Goal: Information Seeking & Learning: Compare options

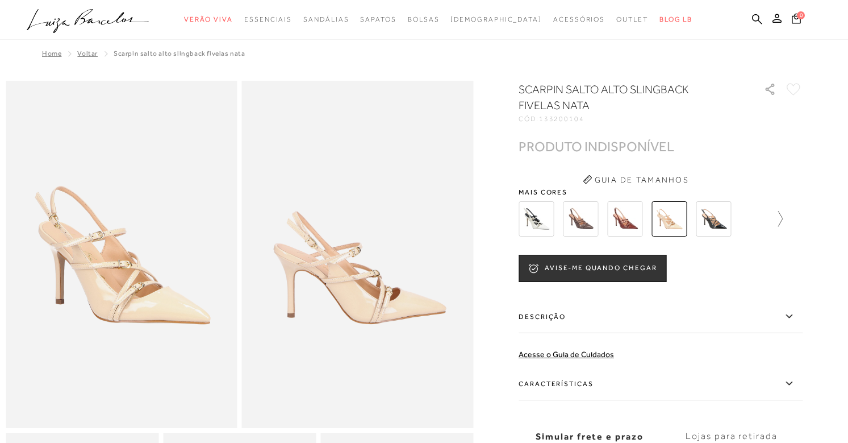
click at [772, 216] on icon at bounding box center [775, 219] width 16 height 16
click at [559, 223] on img at bounding box center [556, 218] width 35 height 35
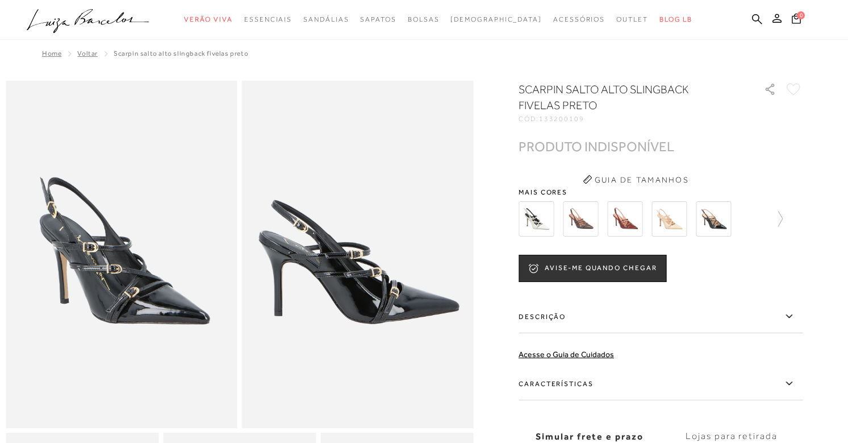
click at [548, 222] on img at bounding box center [536, 218] width 35 height 35
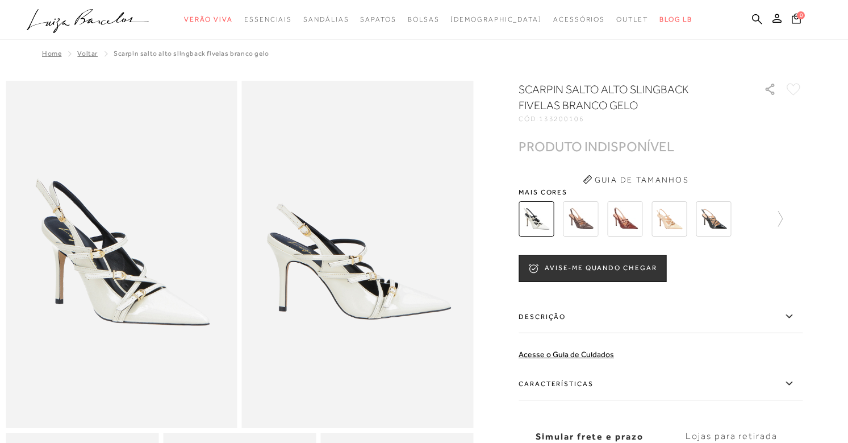
click at [568, 211] on img at bounding box center [580, 218] width 35 height 35
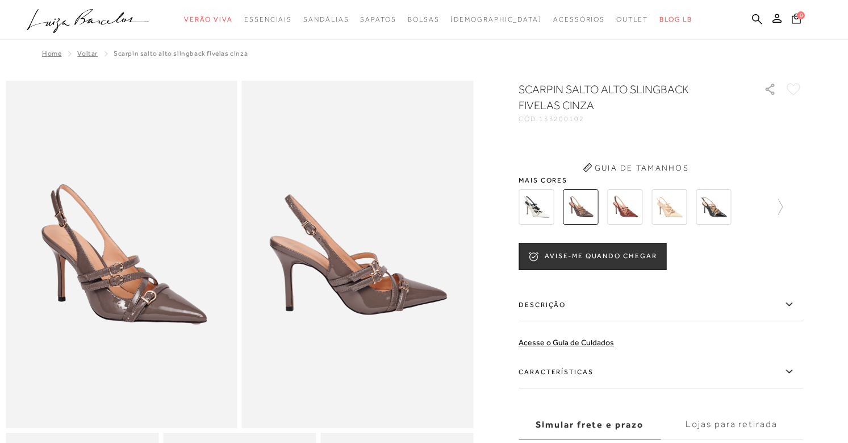
click at [622, 213] on img at bounding box center [624, 206] width 35 height 35
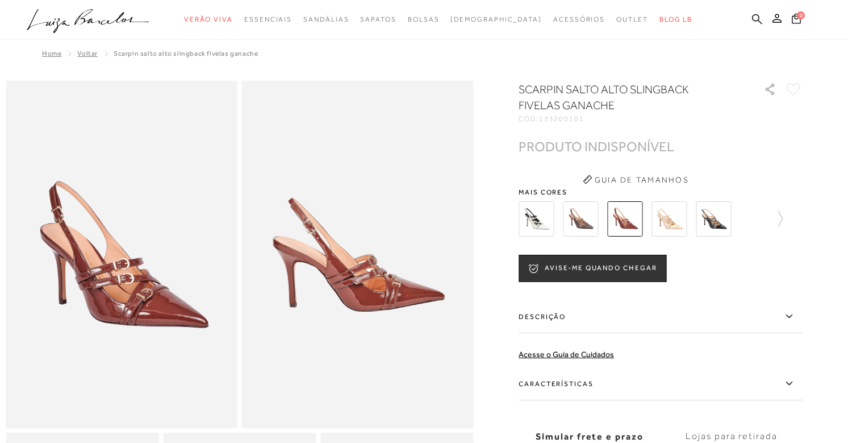
click at [654, 218] on img at bounding box center [669, 218] width 35 height 35
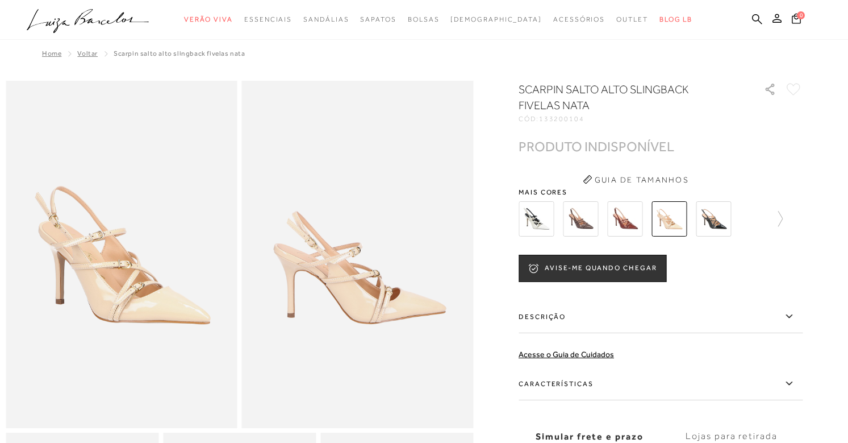
click at [719, 219] on img at bounding box center [713, 218] width 35 height 35
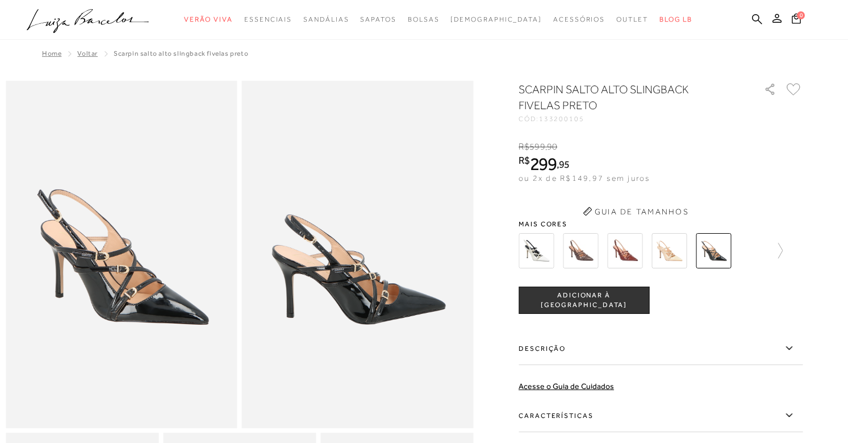
click at [782, 213] on div "SCARPIN SALTO ALTO SLINGBACK FIVELAS PRETO CÓD: 133200105 × É necessário seleci…" at bounding box center [661, 311] width 284 height 460
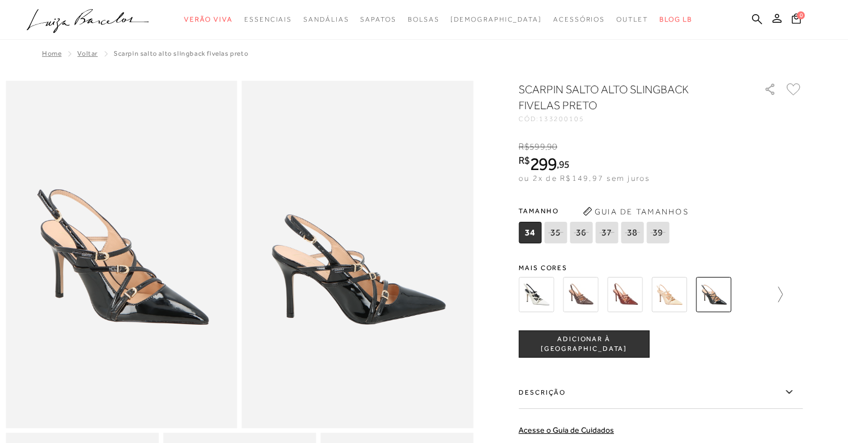
click at [782, 291] on icon at bounding box center [775, 294] width 16 height 16
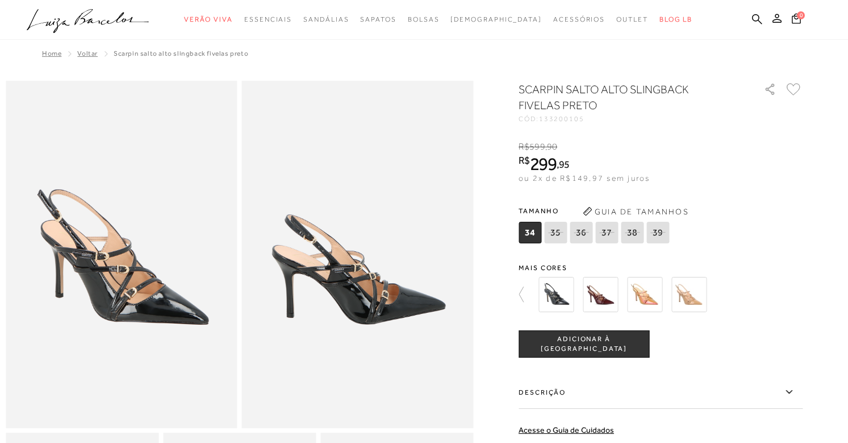
click at [560, 298] on img at bounding box center [556, 294] width 35 height 35
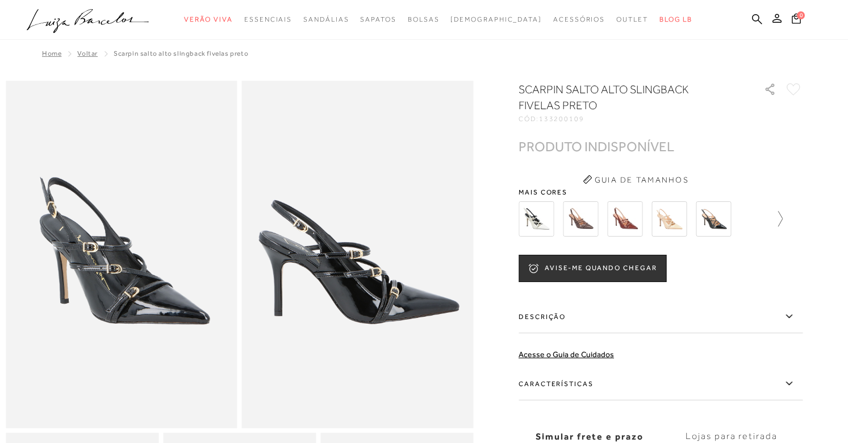
click at [776, 222] on icon at bounding box center [775, 219] width 16 height 16
click at [593, 228] on img at bounding box center [600, 218] width 35 height 35
